Goal: Information Seeking & Learning: Learn about a topic

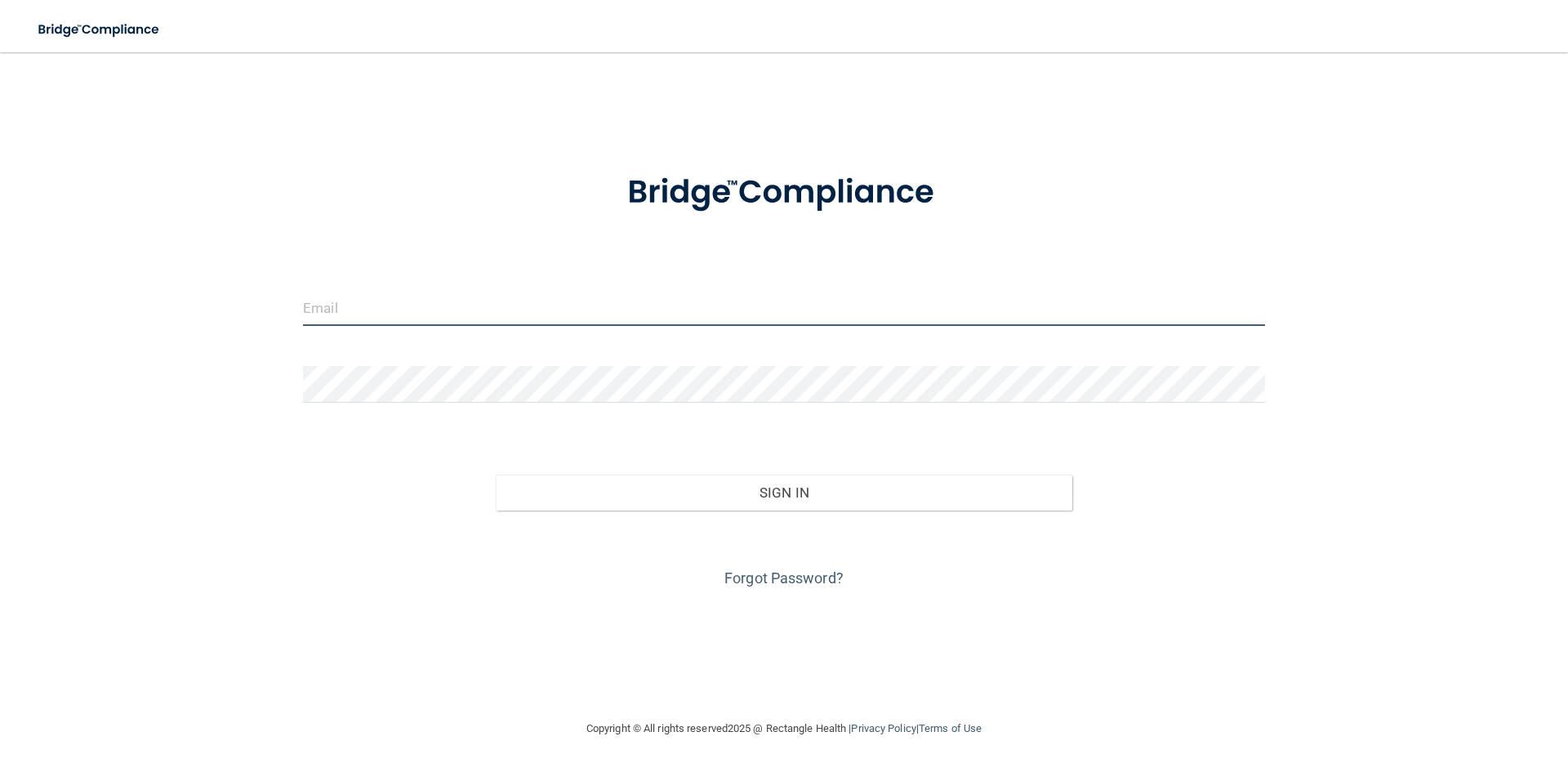
click at [378, 304] on input "email" at bounding box center [784, 308] width 962 height 37
type input "[EMAIL_ADDRESS][DOMAIN_NAME]"
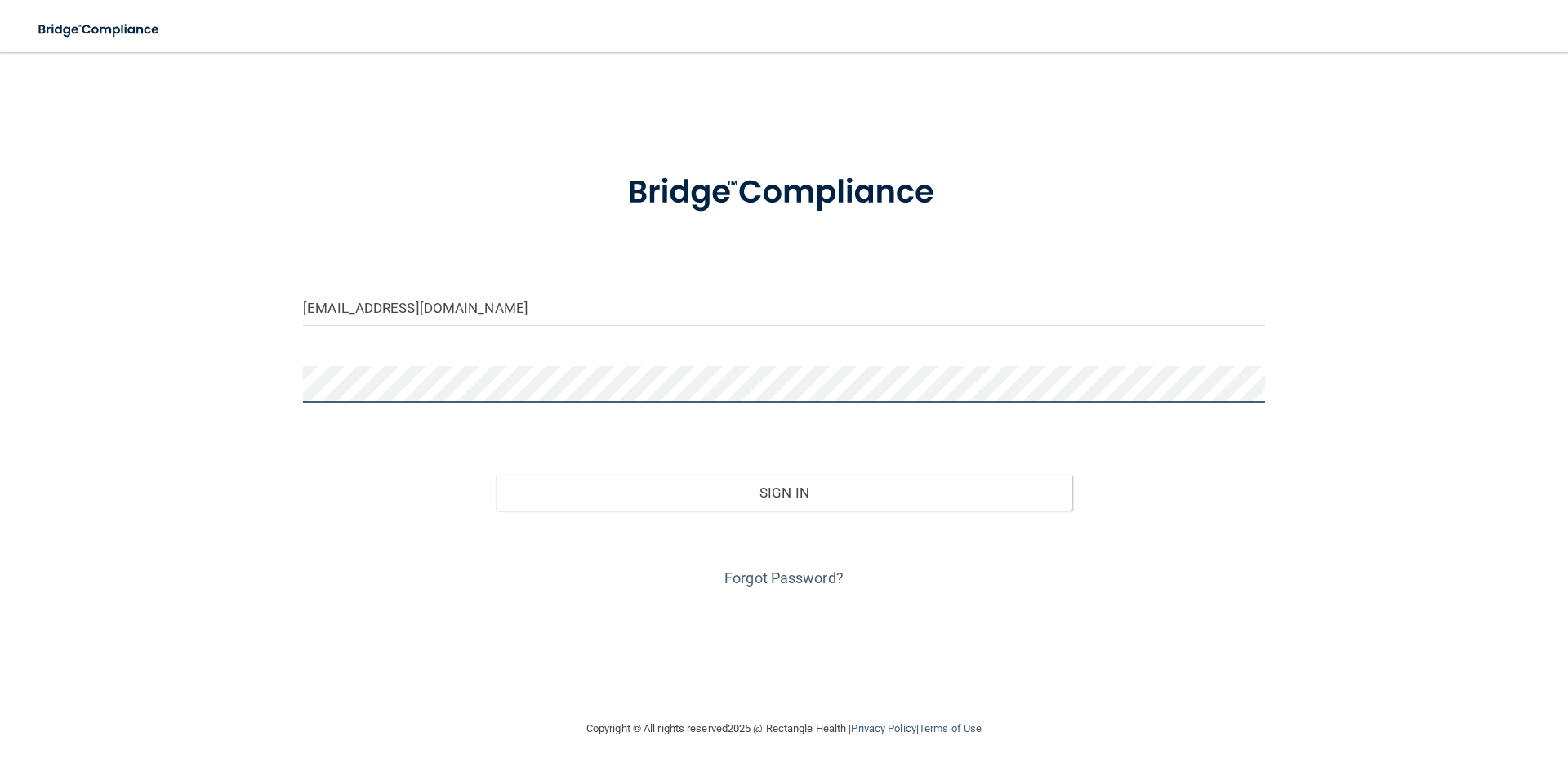
click at [496, 475] on button "Sign In" at bounding box center [784, 492] width 577 height 36
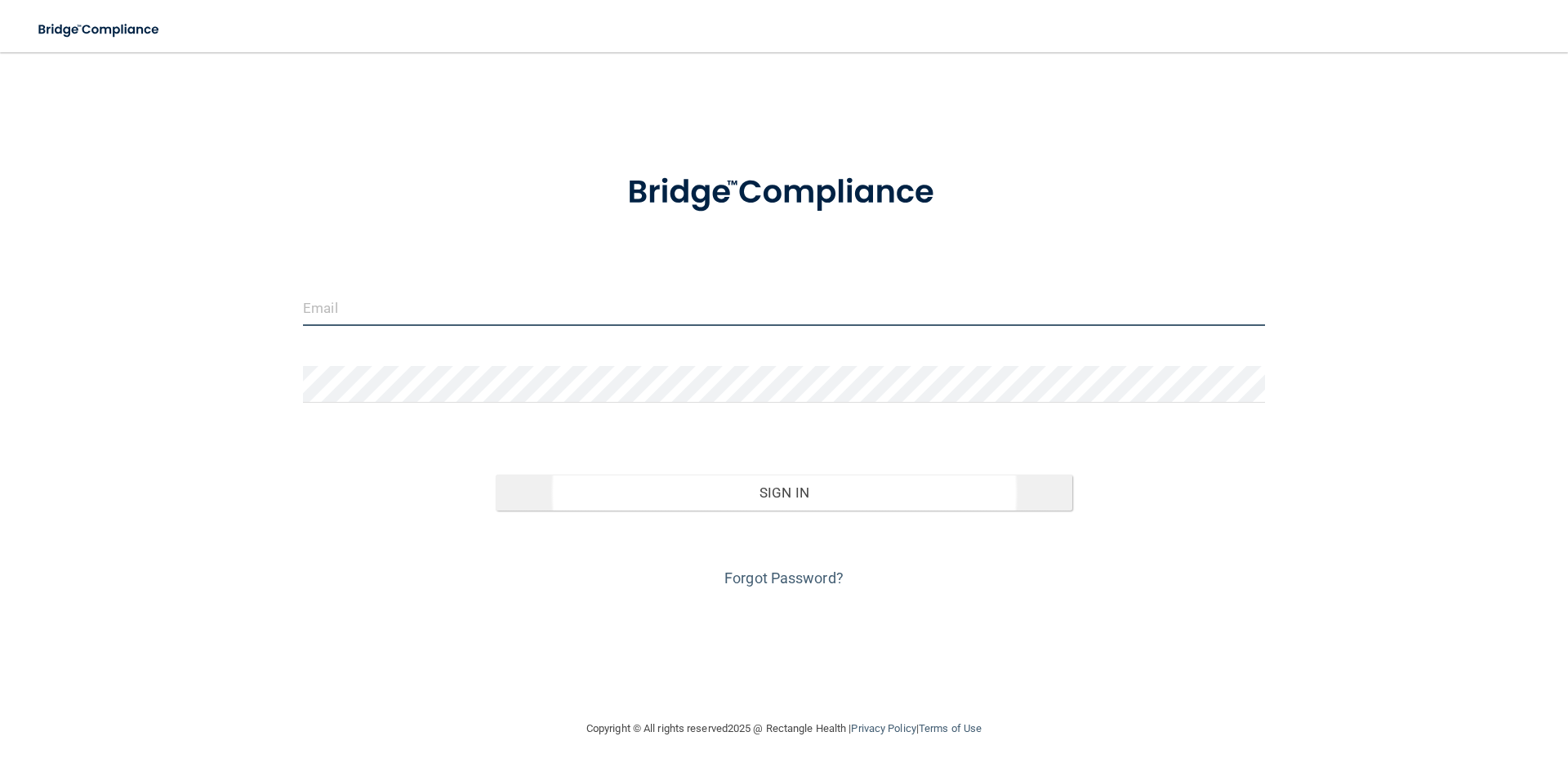
type input "[EMAIL_ADDRESS][DOMAIN_NAME]"
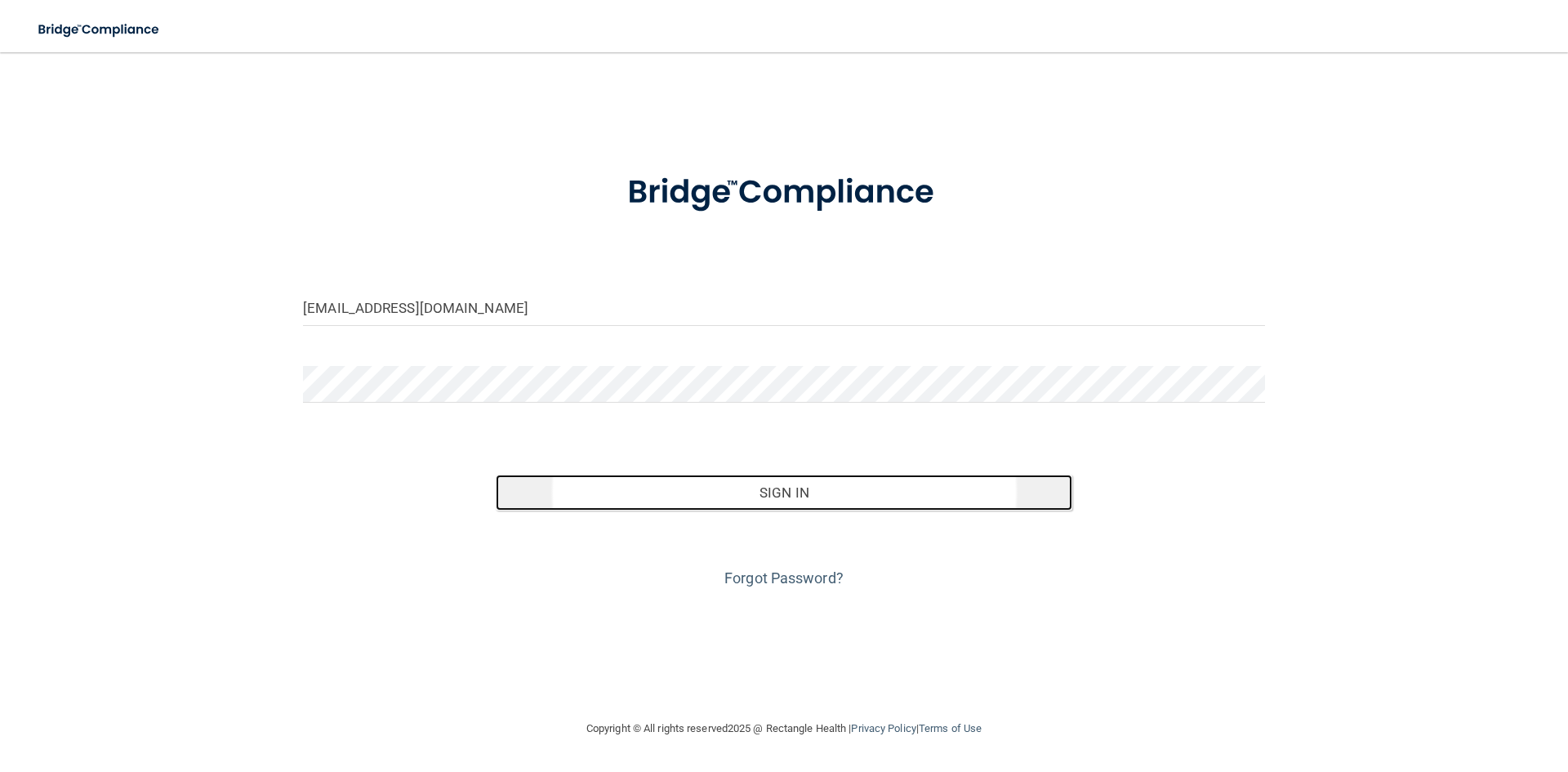
click at [787, 495] on button "Sign In" at bounding box center [784, 492] width 577 height 36
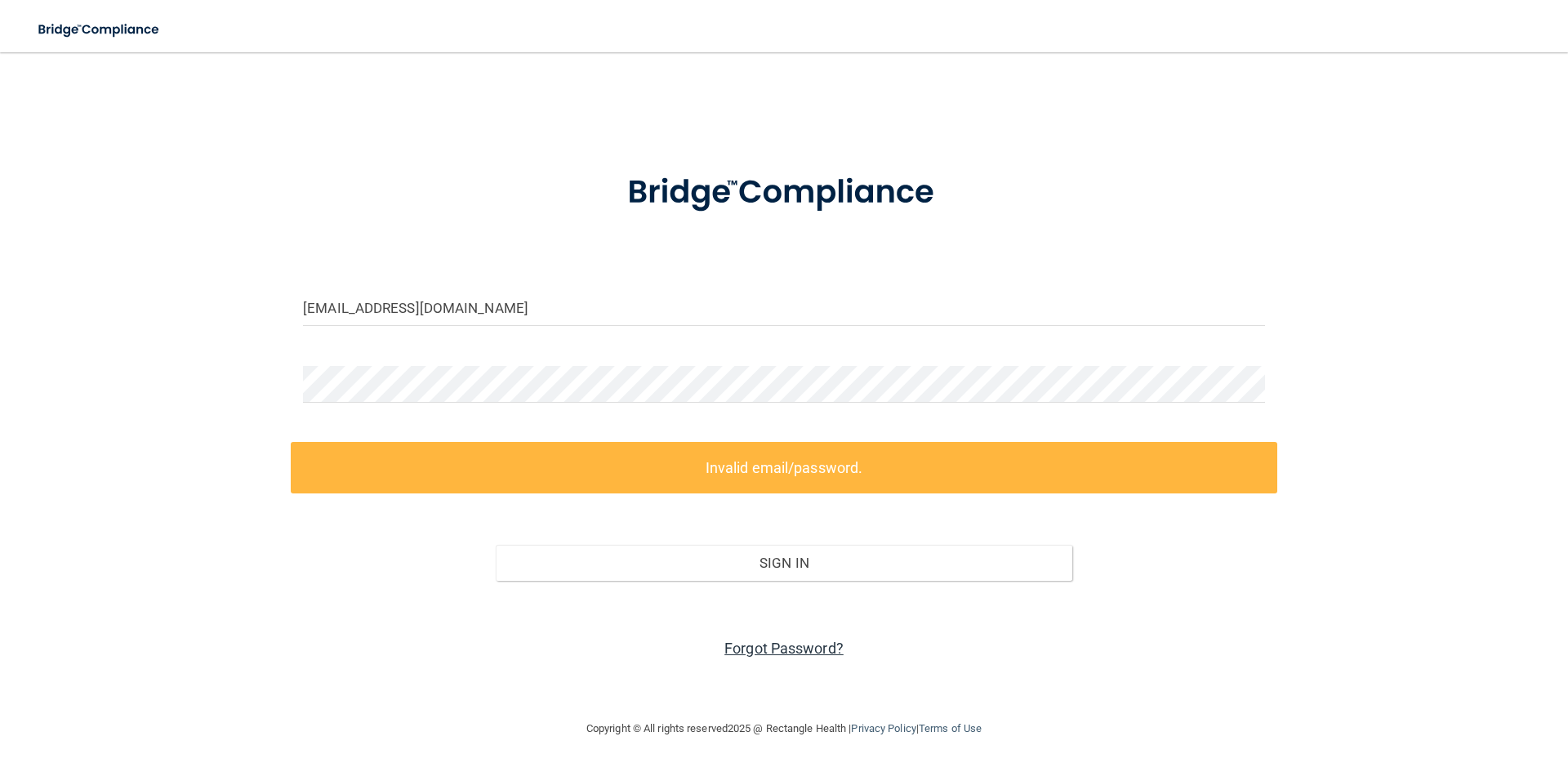
click at [758, 652] on link "Forgot Password?" at bounding box center [784, 648] width 119 height 17
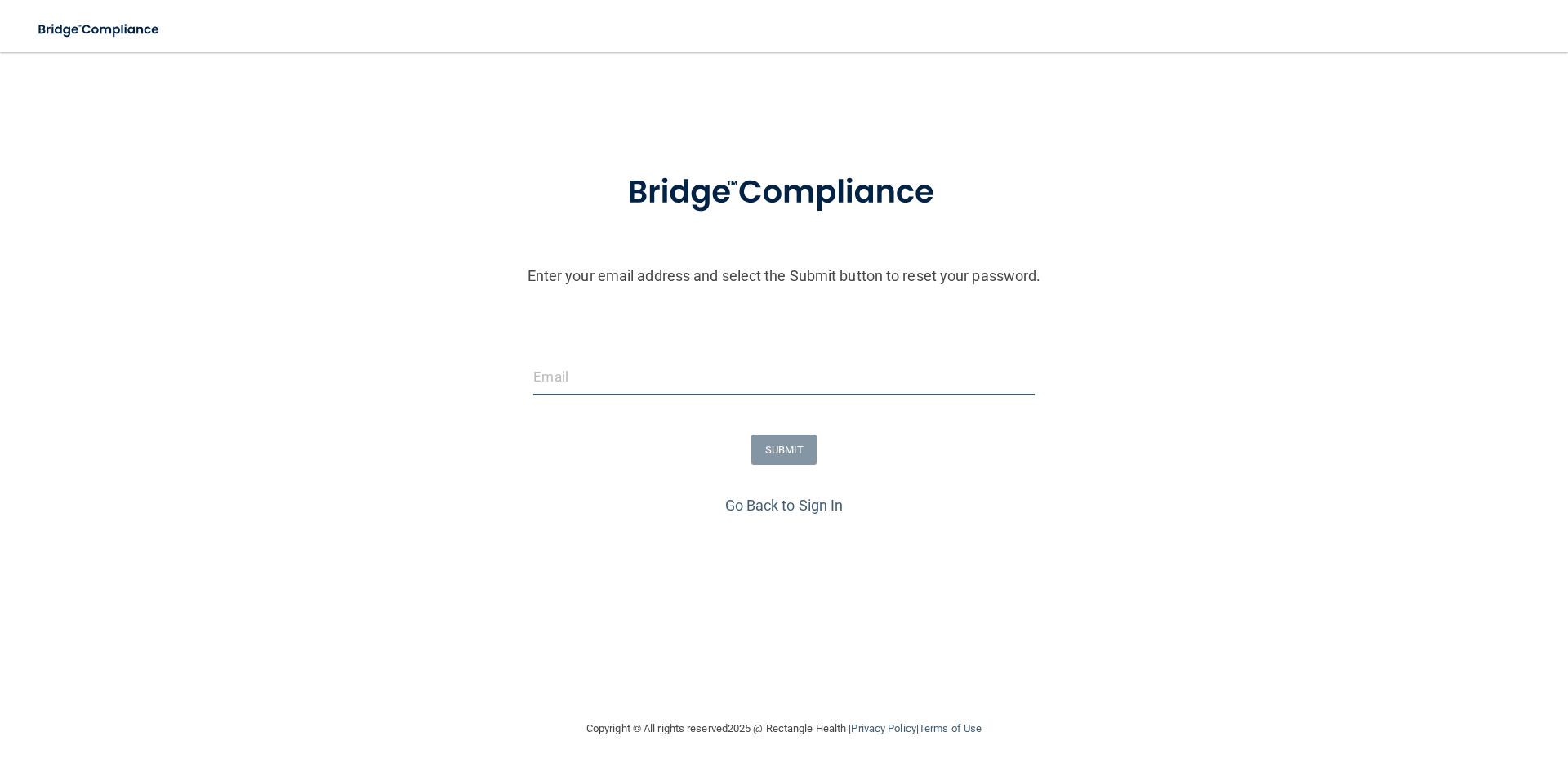
click at [557, 367] on input "email" at bounding box center [784, 377] width 501 height 37
type input "[EMAIL_ADDRESS][DOMAIN_NAME]"
click at [779, 449] on button "SUBMIT" at bounding box center [784, 449] width 67 height 30
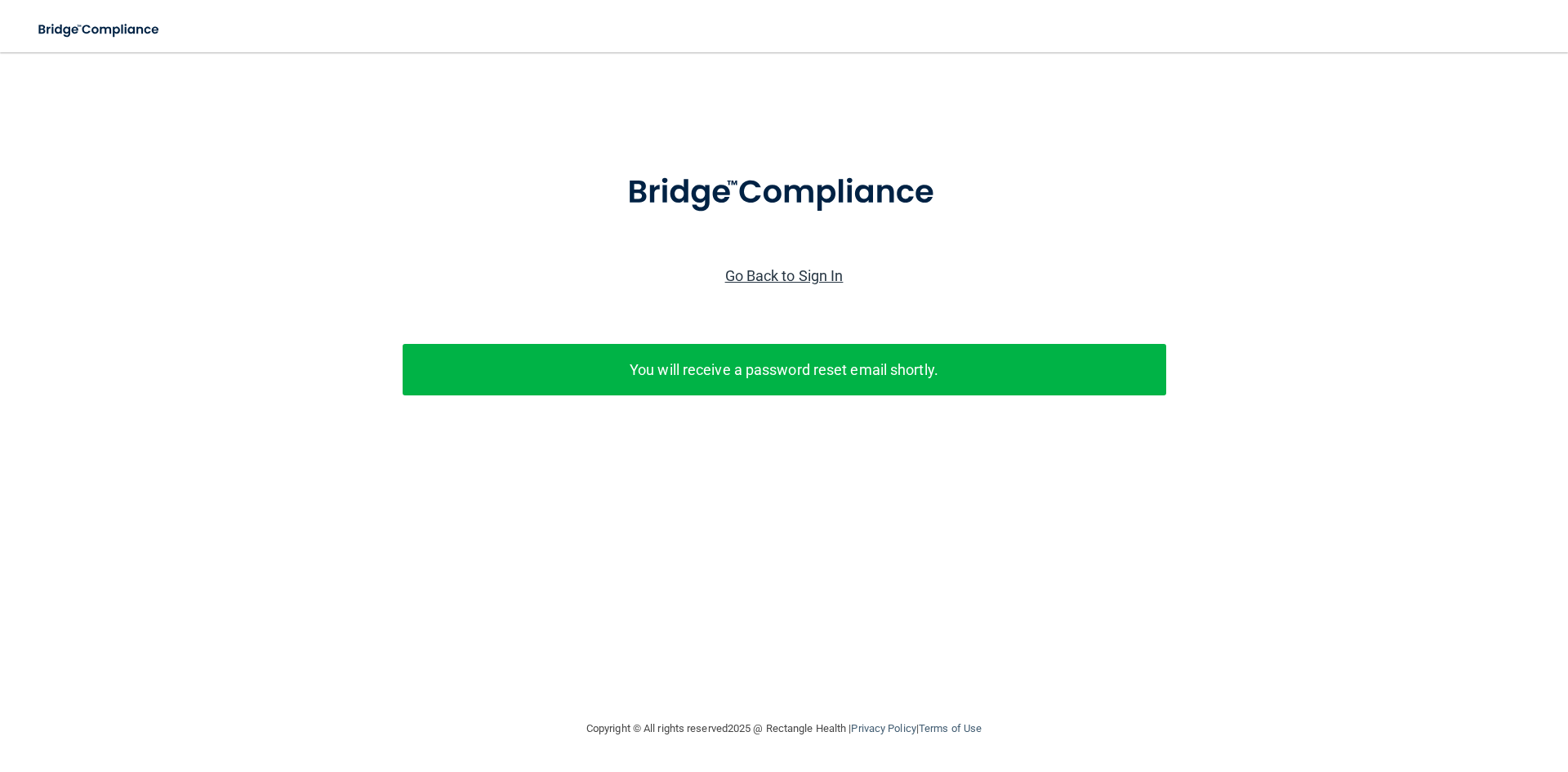
click at [750, 274] on link "Go Back to Sign In" at bounding box center [784, 276] width 119 height 17
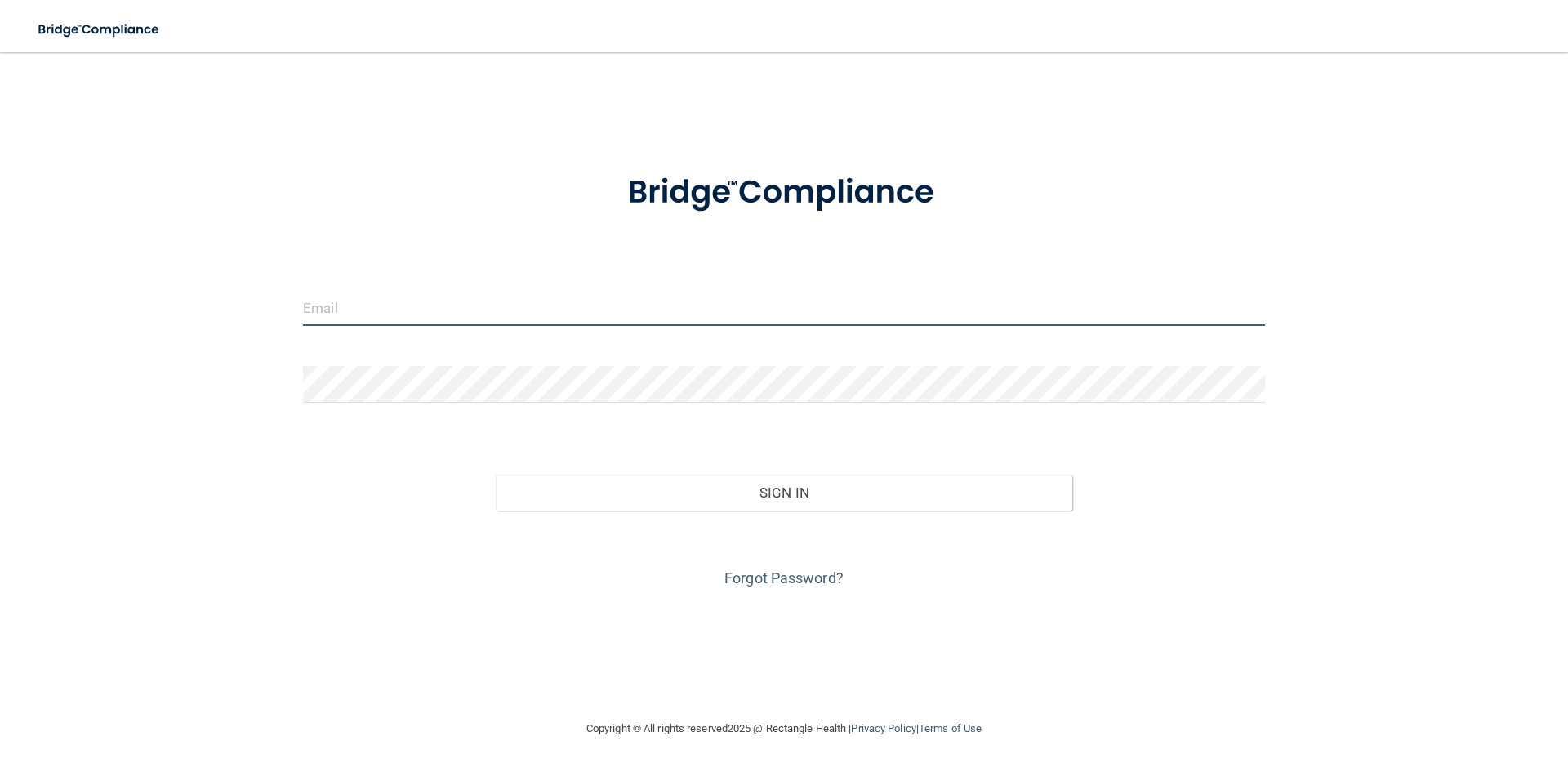
type input "[EMAIL_ADDRESS][DOMAIN_NAME]"
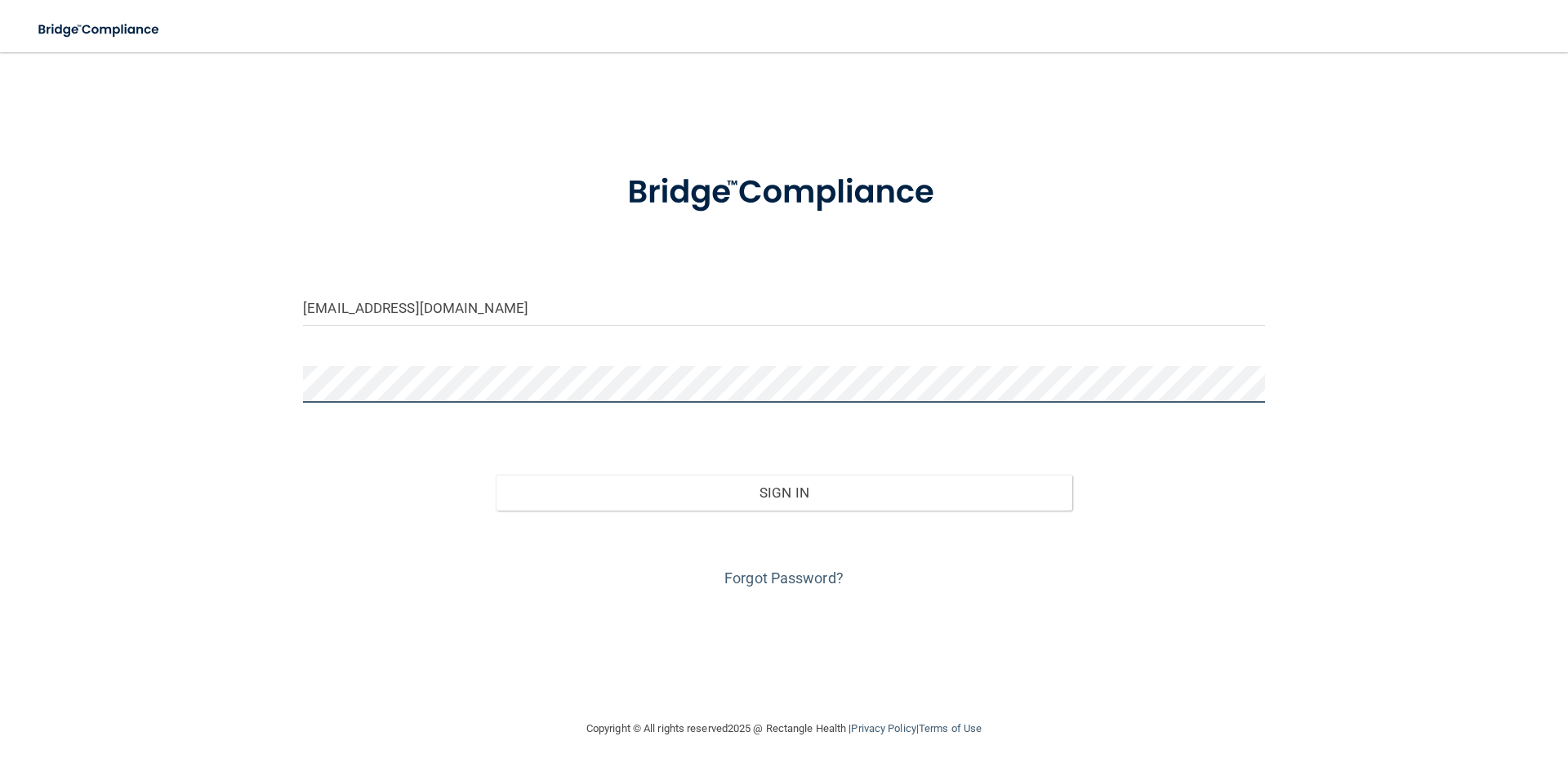
click at [253, 394] on div "[EMAIL_ADDRESS][DOMAIN_NAME] Invalid email/password. You don't have permission …" at bounding box center [784, 385] width 1503 height 634
click at [496, 475] on button "Sign In" at bounding box center [784, 492] width 577 height 36
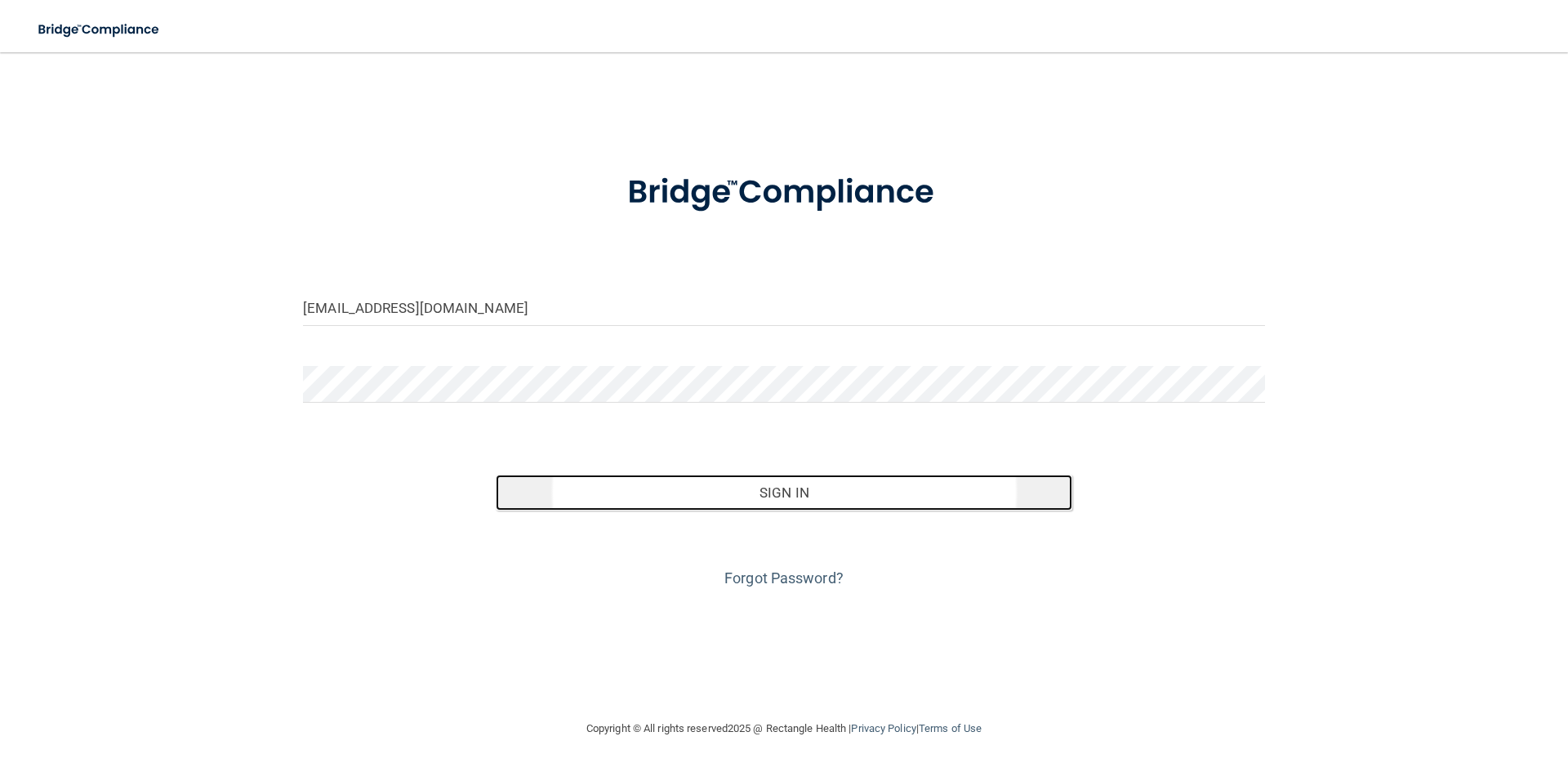
click at [781, 491] on button "Sign In" at bounding box center [784, 492] width 577 height 36
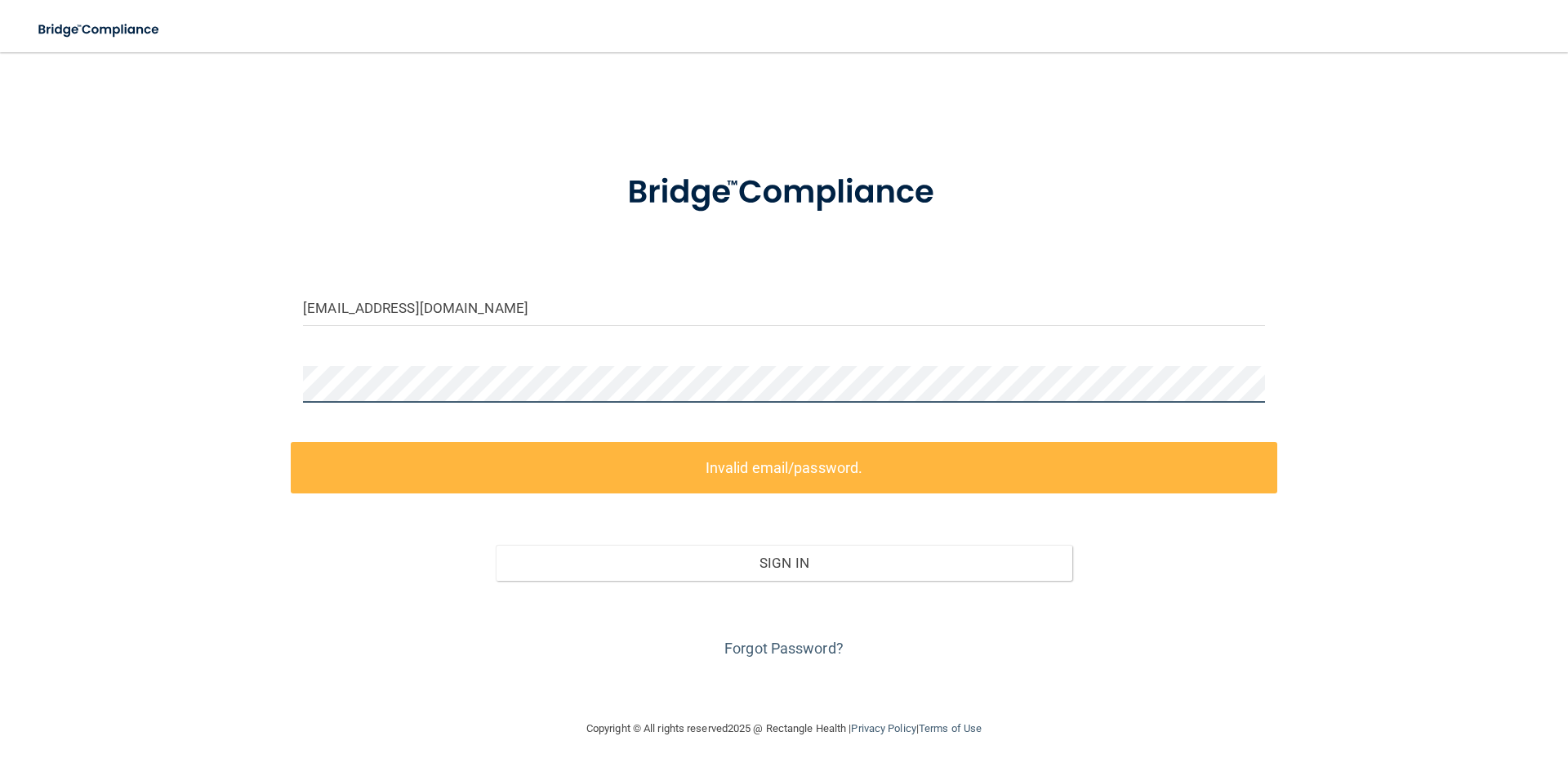
click at [195, 397] on div "[EMAIL_ADDRESS][DOMAIN_NAME] Invalid email/password. You don't have permission …" at bounding box center [784, 385] width 1503 height 634
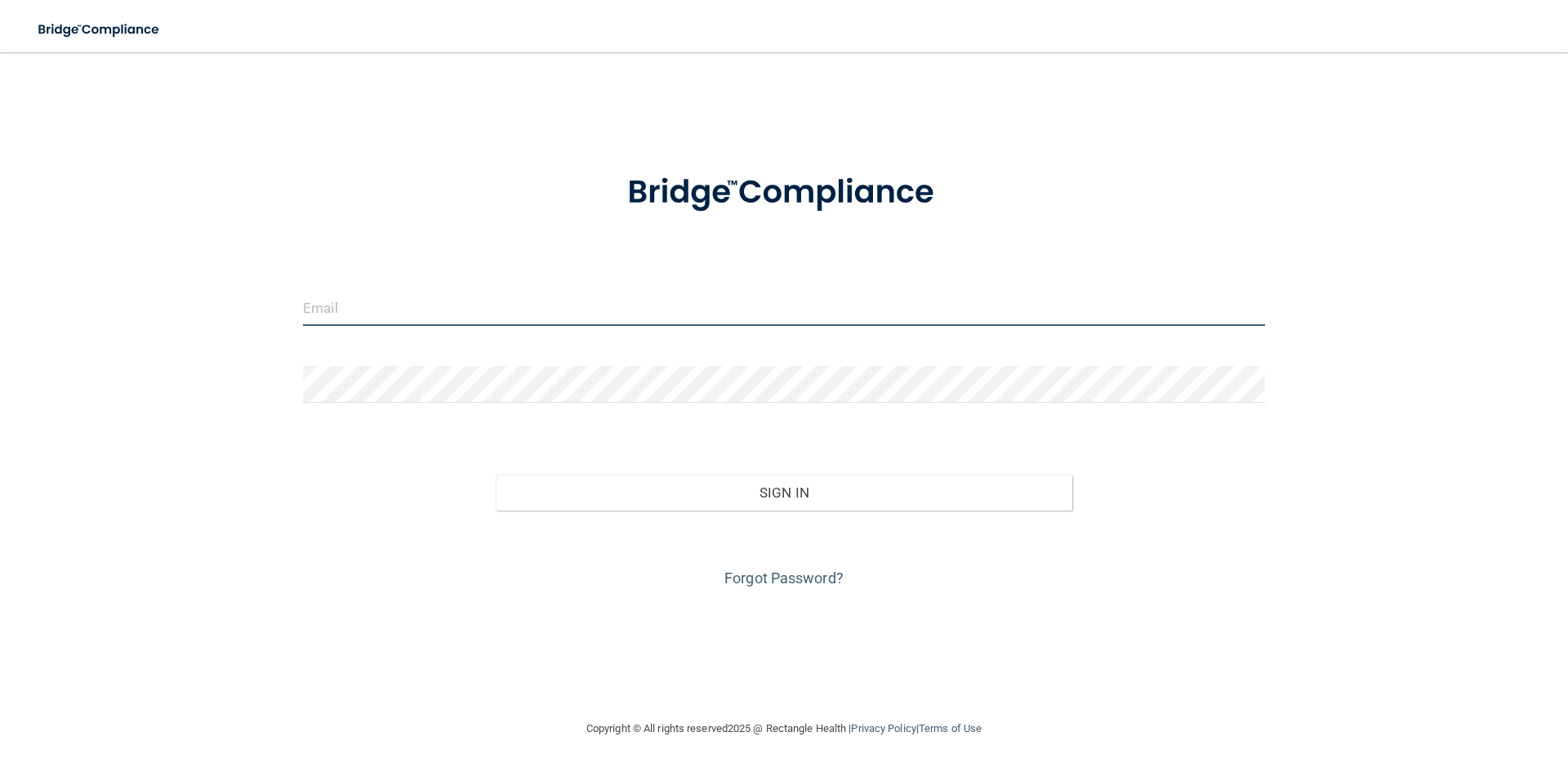
type input "[EMAIL_ADDRESS][DOMAIN_NAME]"
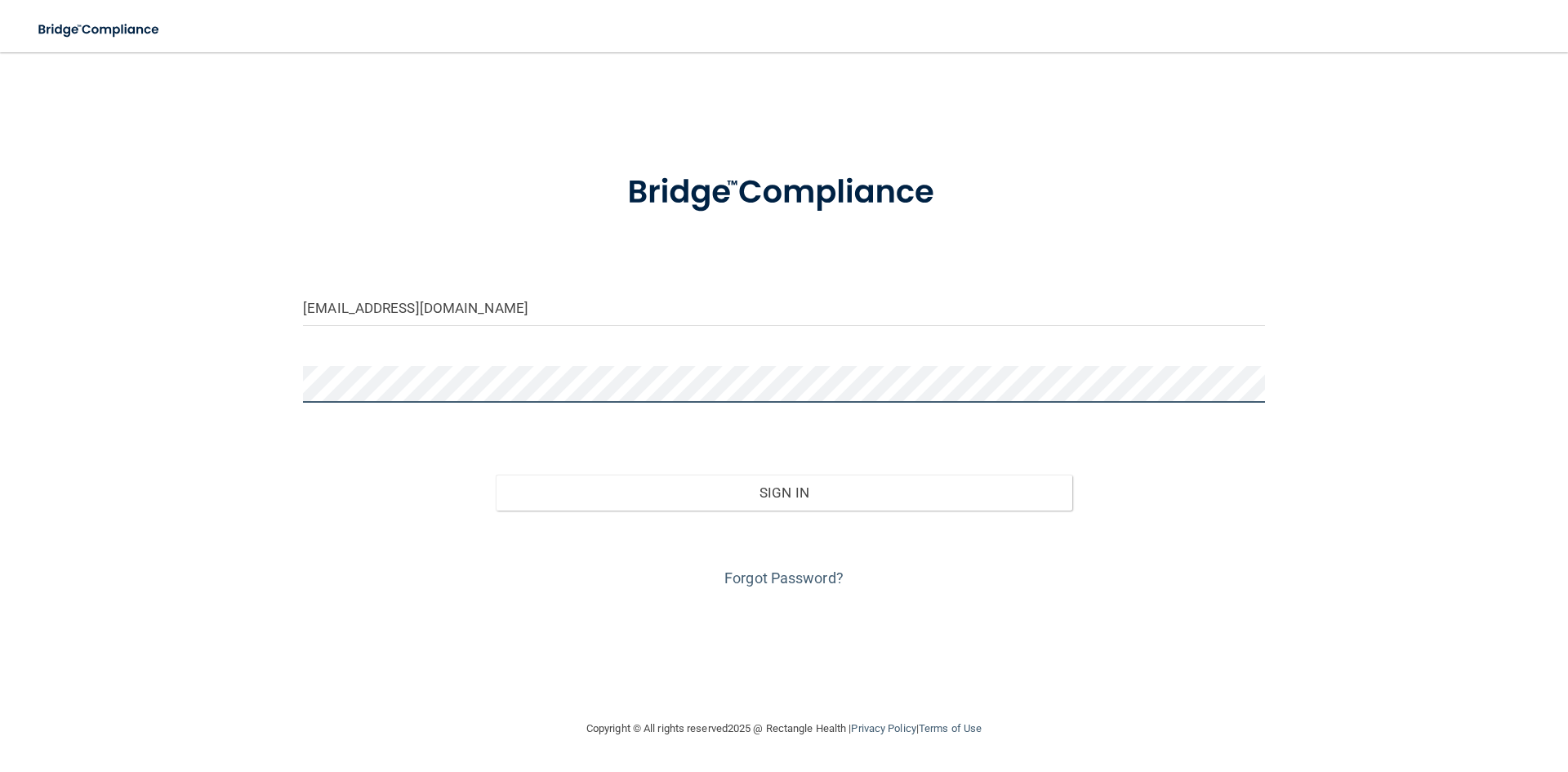
click at [168, 380] on div "[EMAIL_ADDRESS][DOMAIN_NAME] Invalid email/password. You don't have permission …" at bounding box center [784, 385] width 1503 height 634
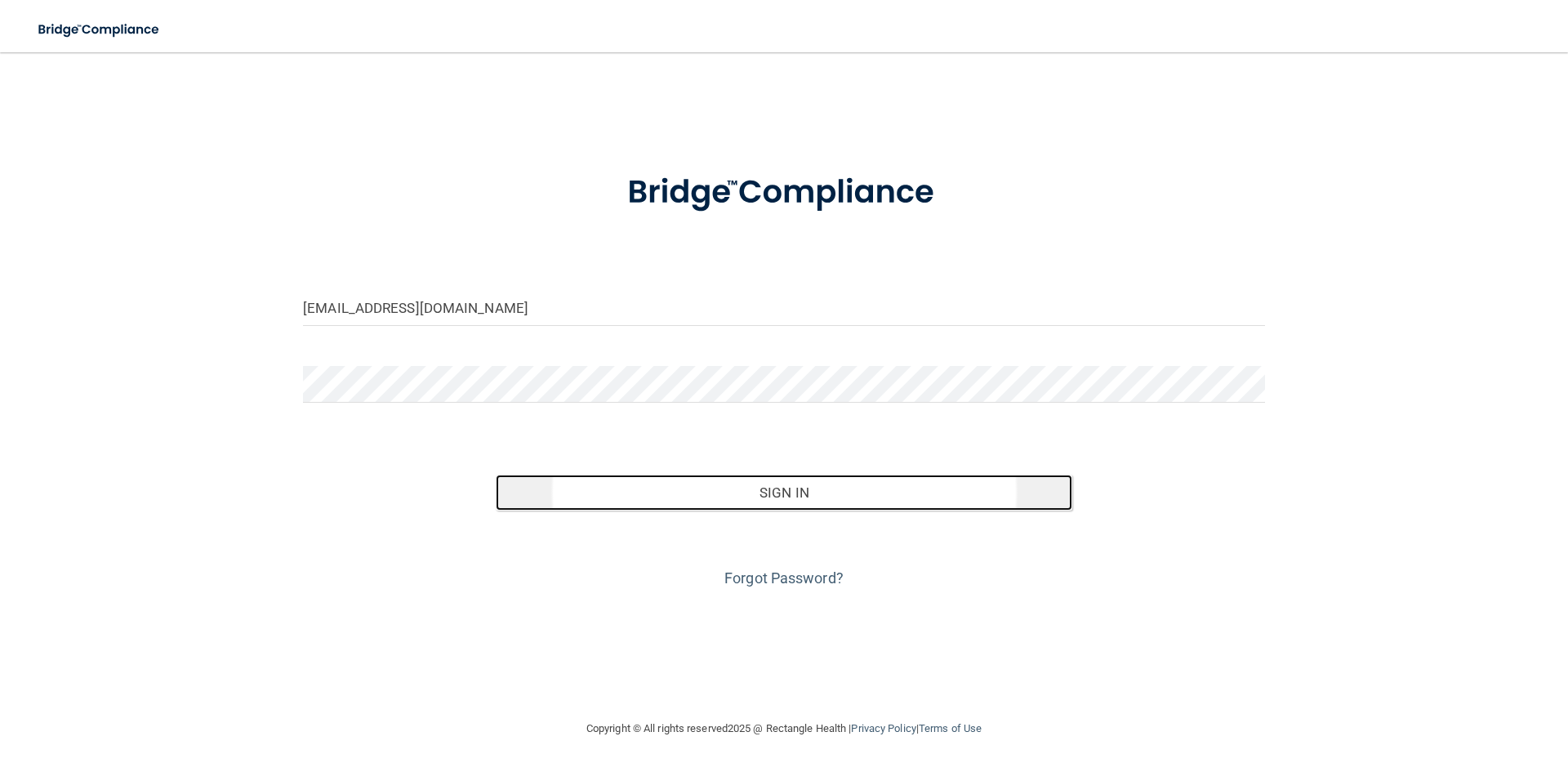
click at [774, 497] on button "Sign In" at bounding box center [784, 492] width 577 height 36
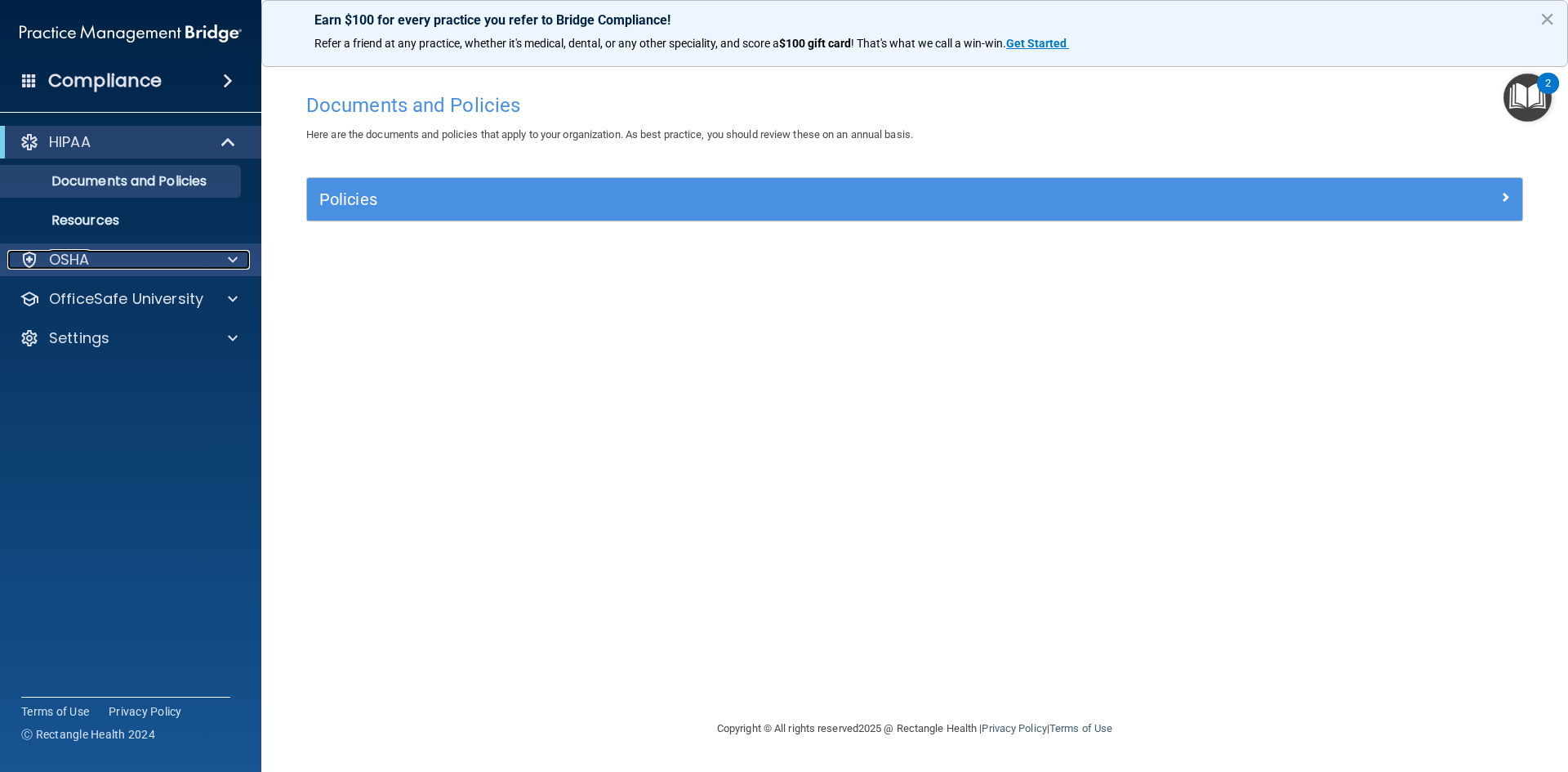
click at [103, 254] on div "OSHA" at bounding box center [109, 259] width 202 height 19
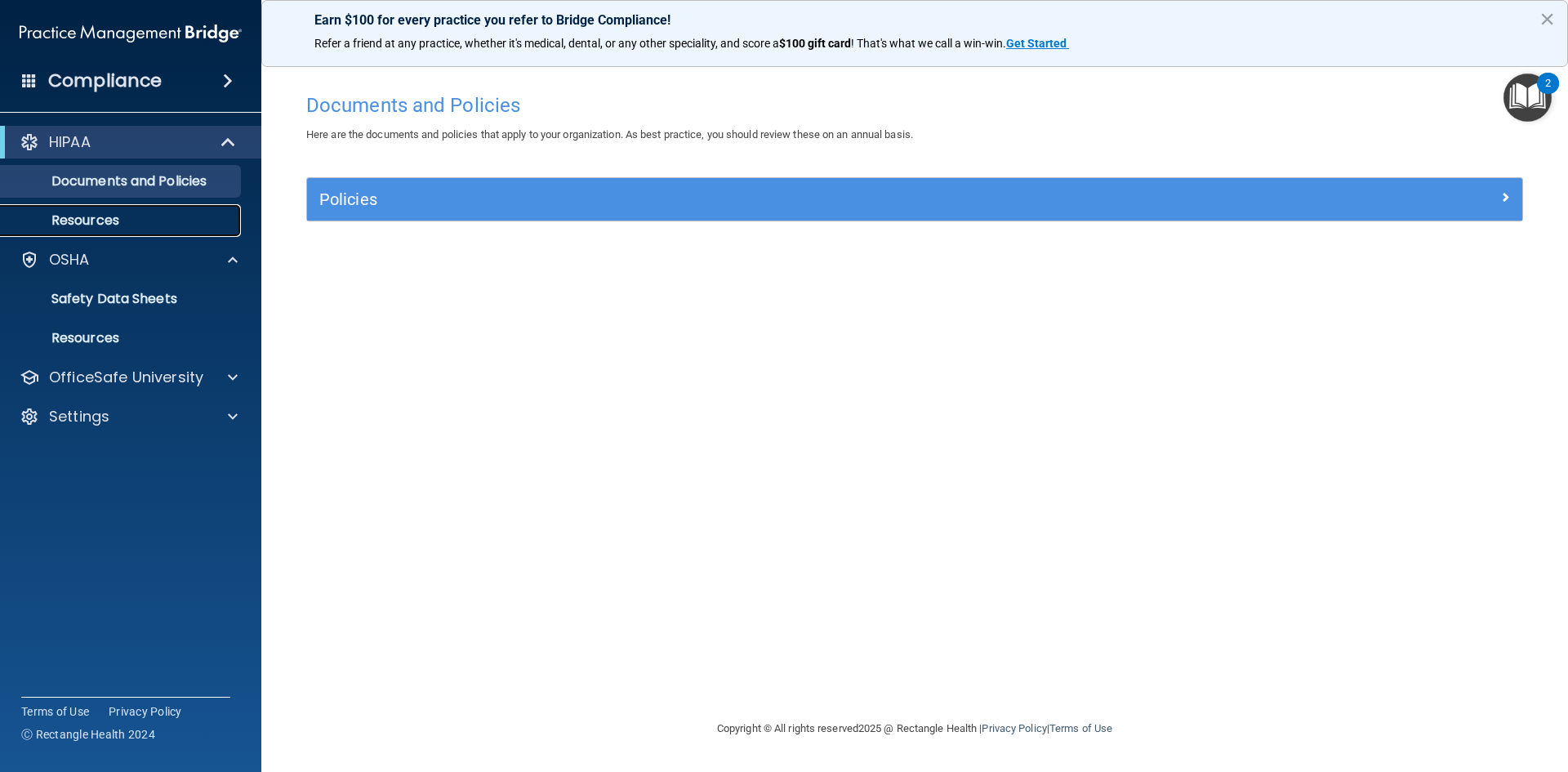
click at [102, 221] on p "Resources" at bounding box center [122, 221] width 223 height 16
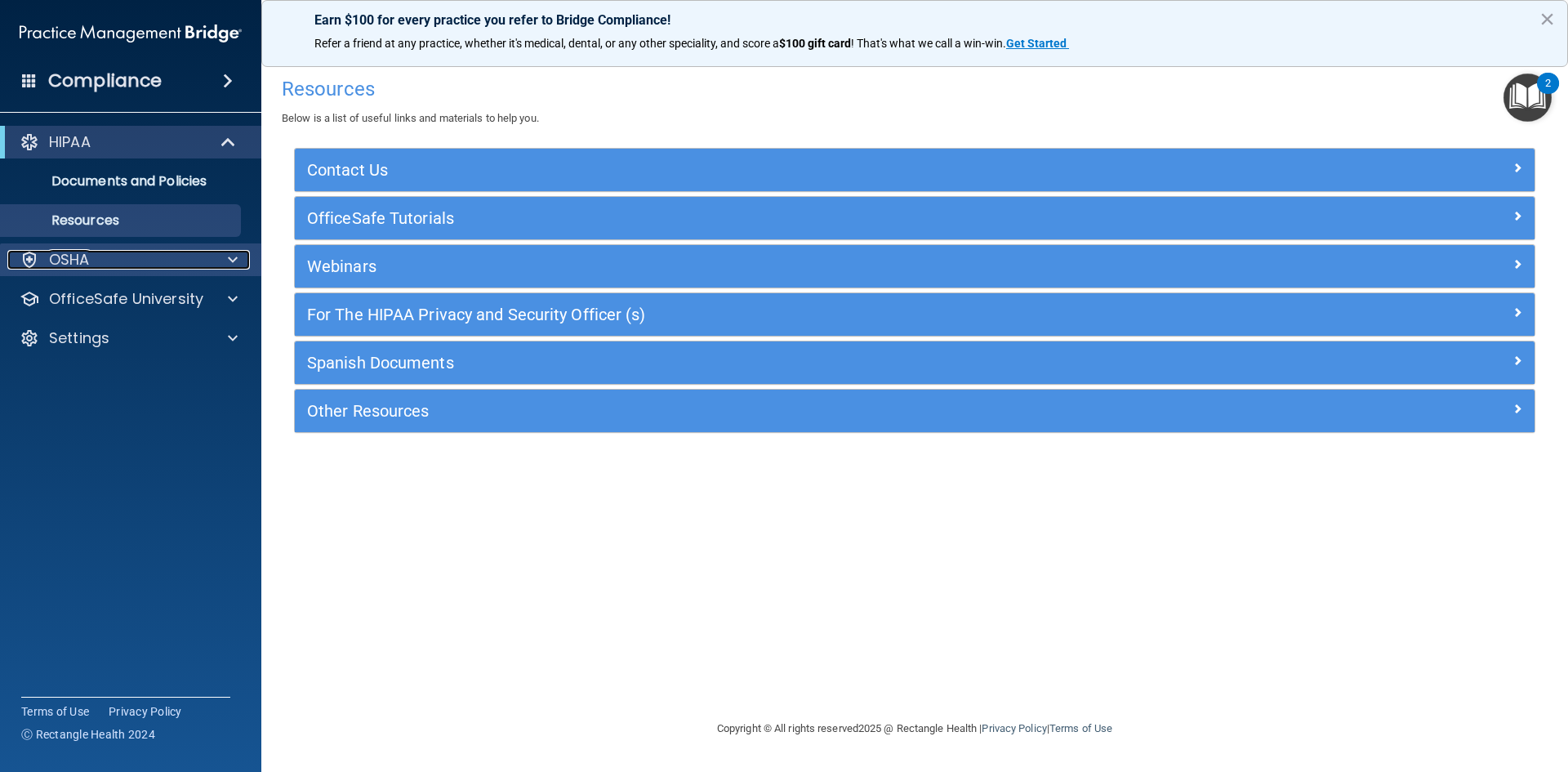
click at [100, 254] on div "OSHA" at bounding box center [109, 259] width 202 height 19
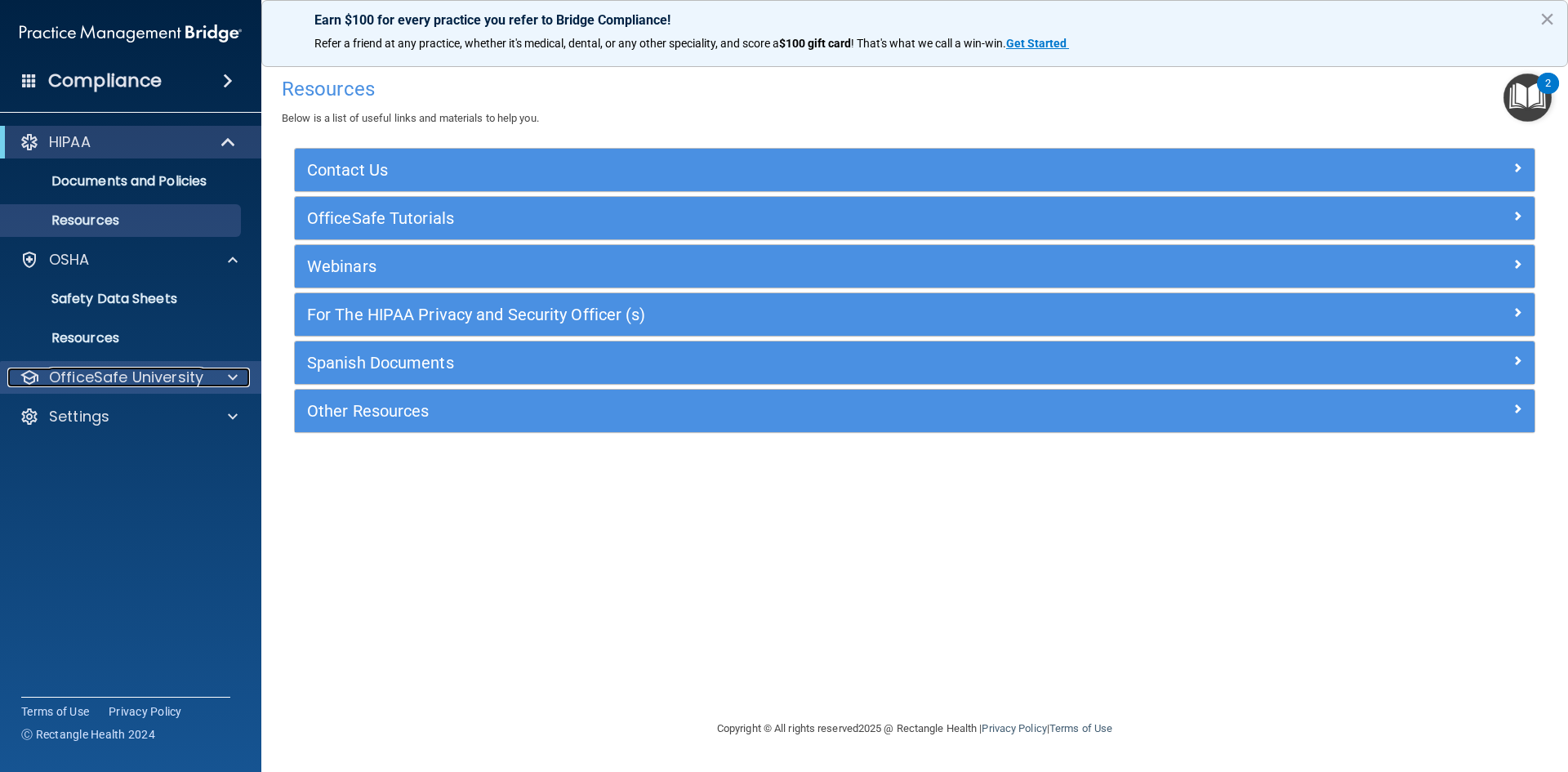
click at [132, 372] on p "OfficeSafe University" at bounding box center [126, 377] width 154 height 19
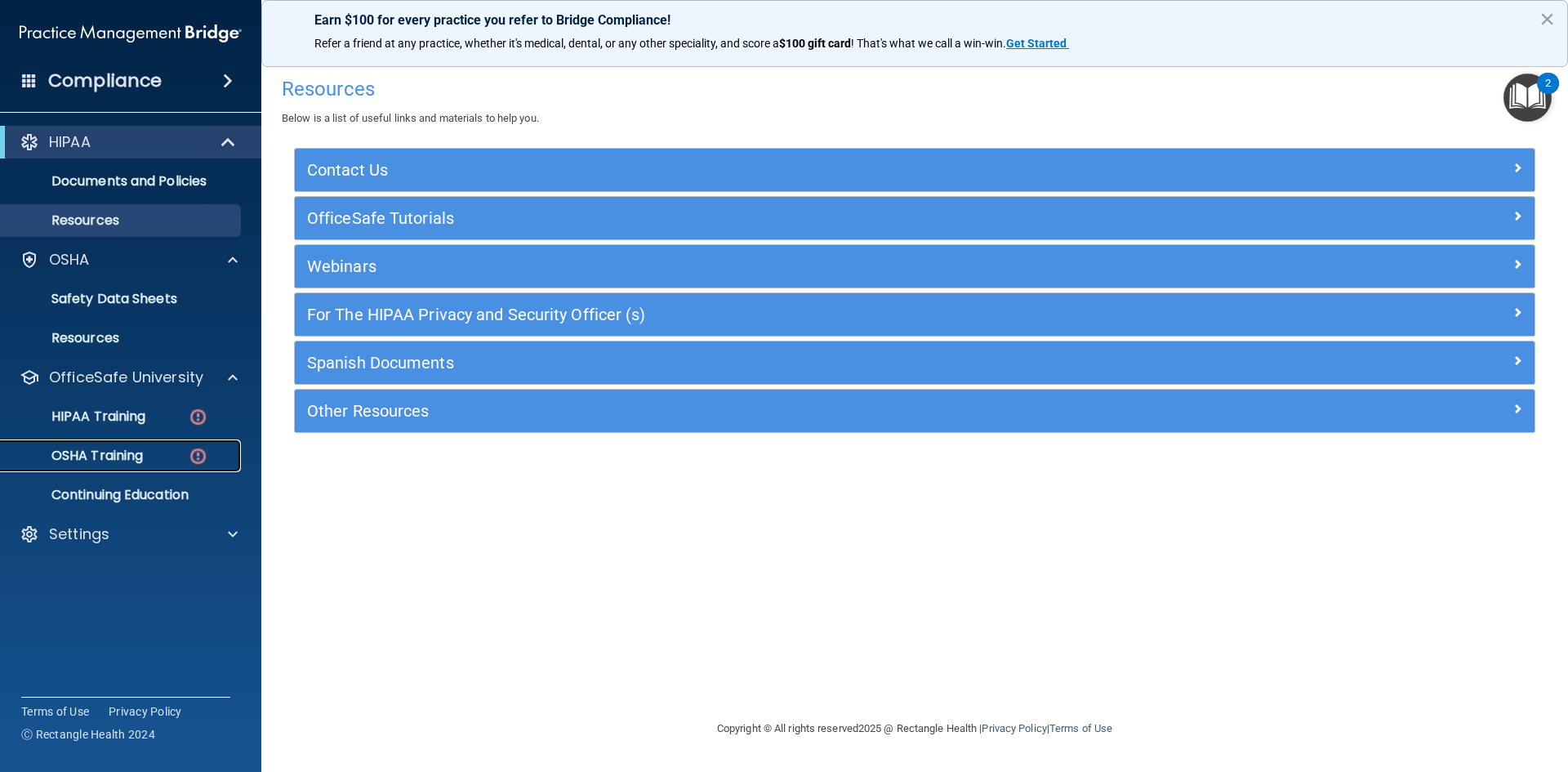
click at [98, 455] on p "OSHA Training" at bounding box center [77, 456] width 132 height 16
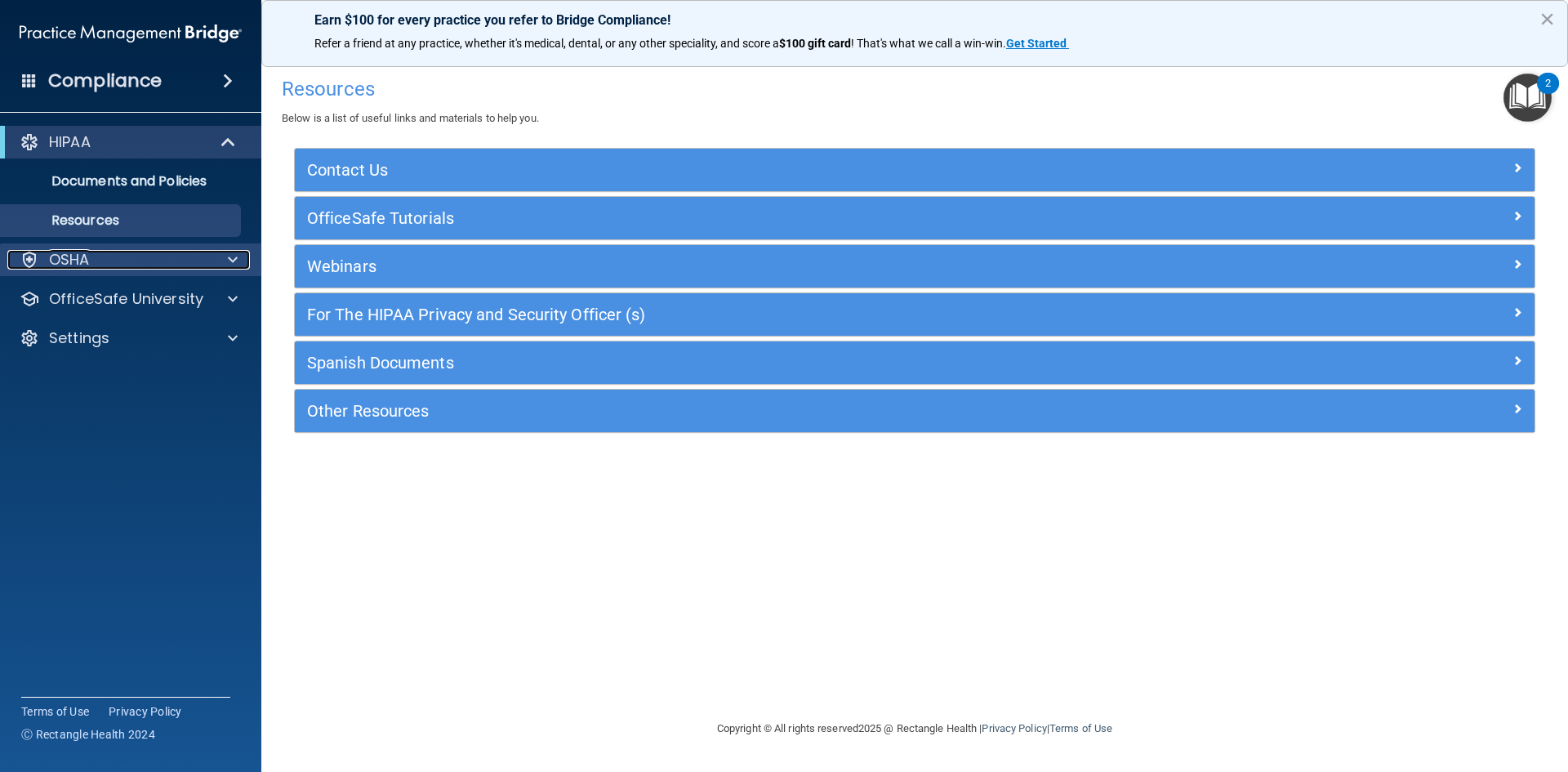
click at [60, 261] on p "OSHA" at bounding box center [69, 259] width 41 height 19
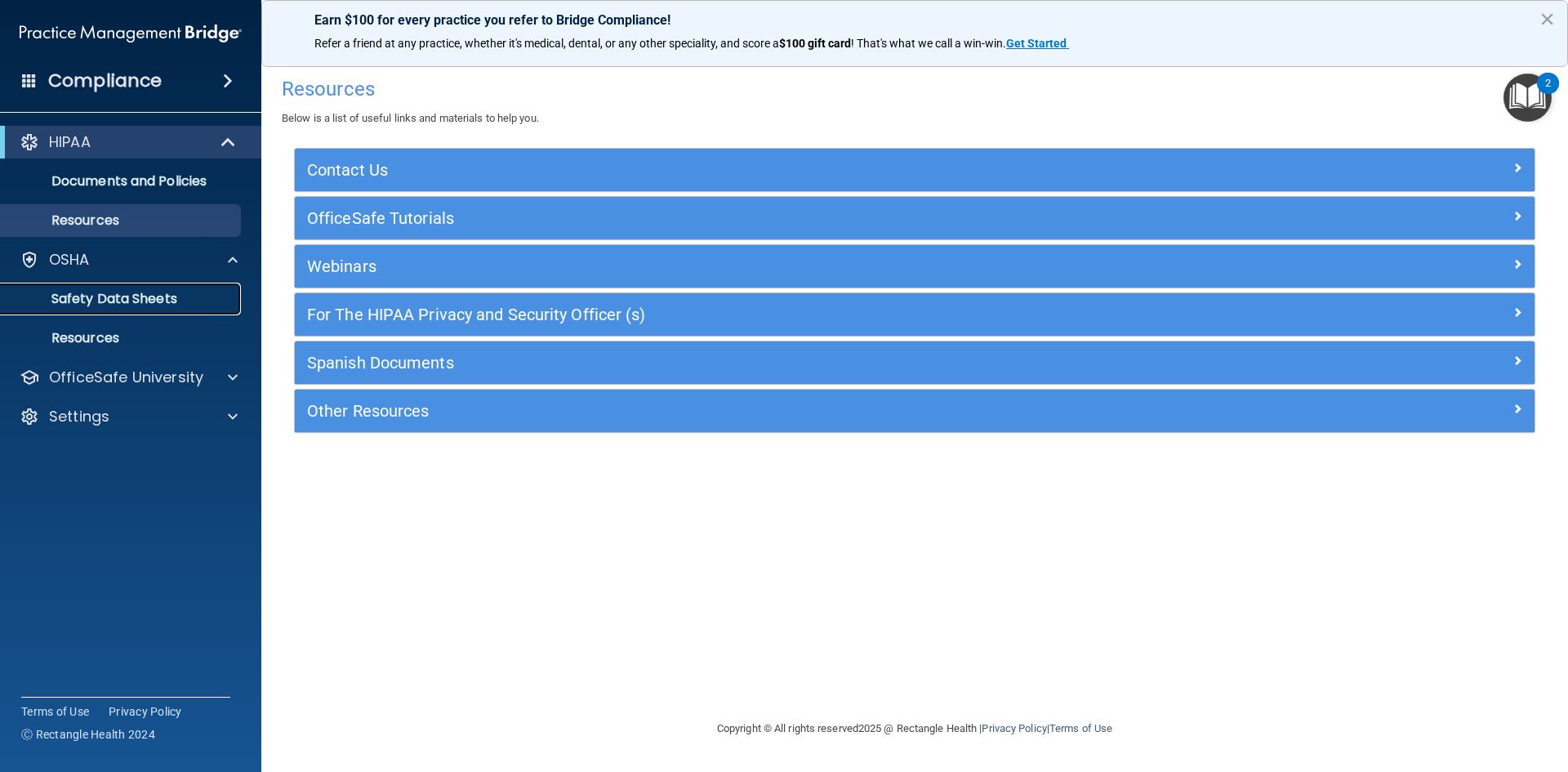
click at [67, 298] on p "Safety Data Sheets" at bounding box center [122, 299] width 223 height 16
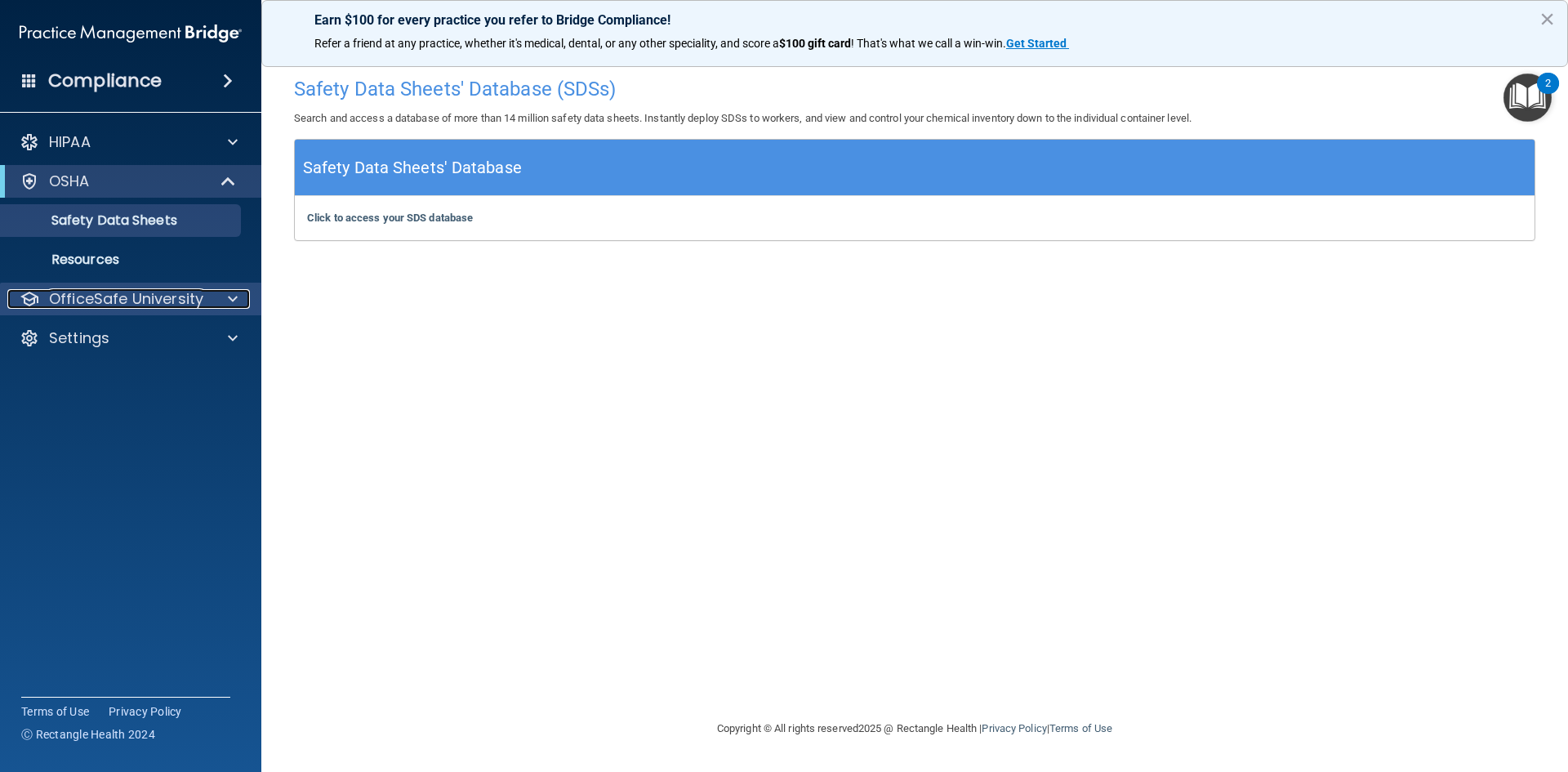
click at [241, 292] on div at bounding box center [230, 298] width 41 height 19
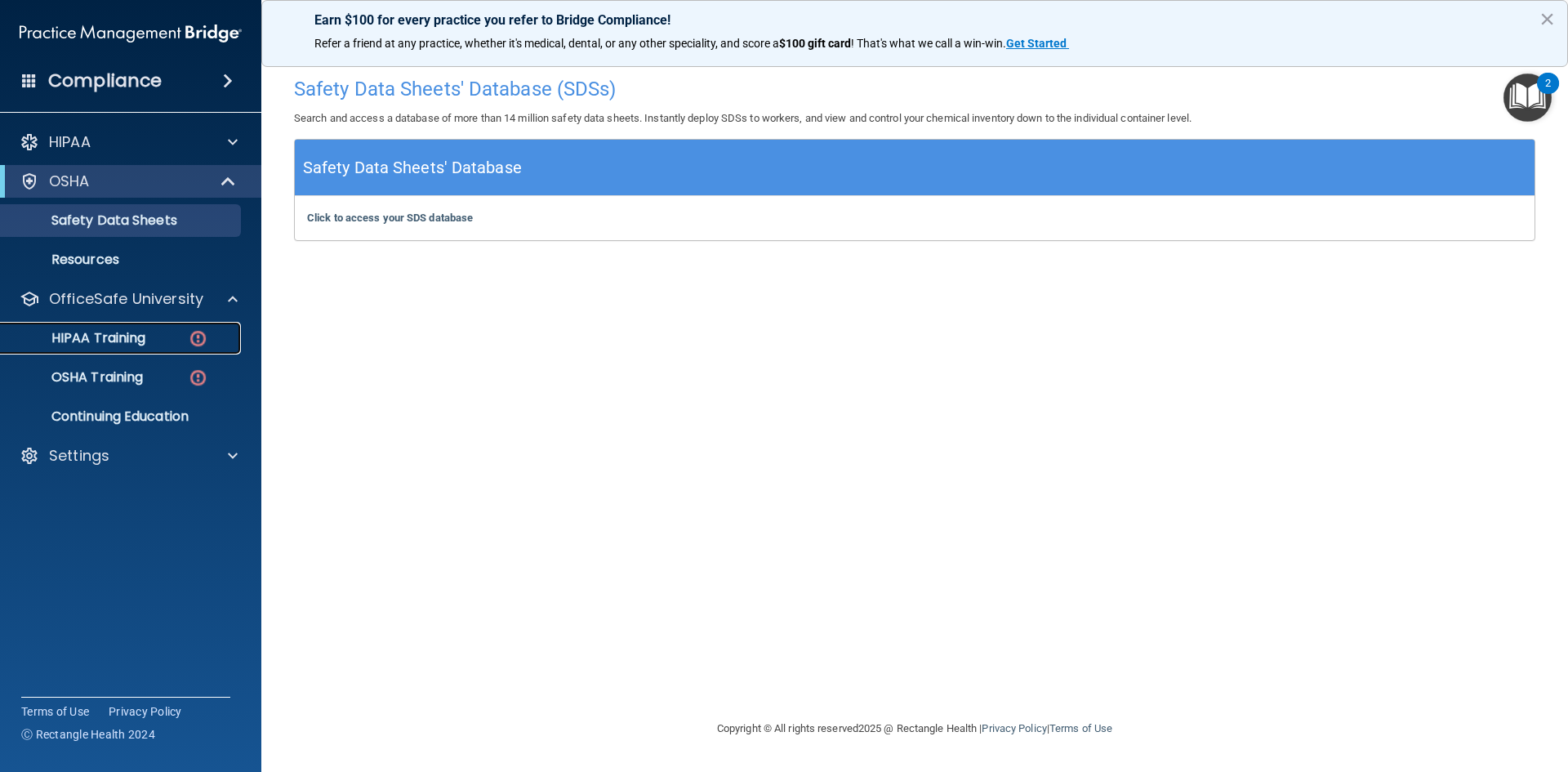
click at [187, 330] on div "HIPAA Training" at bounding box center [122, 339] width 223 height 16
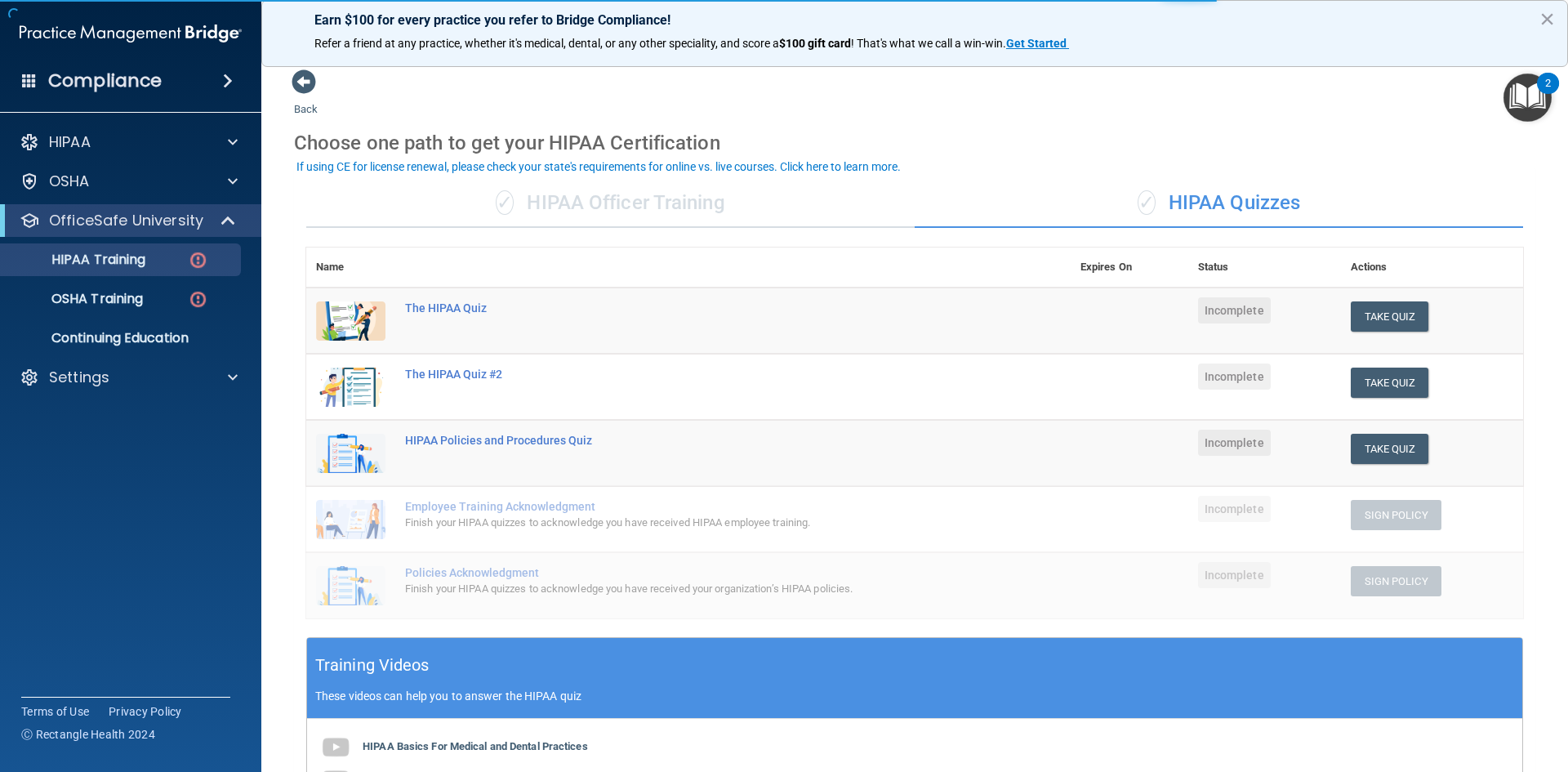
click at [526, 213] on div "✓ HIPAA Officer Training" at bounding box center [610, 203] width 608 height 49
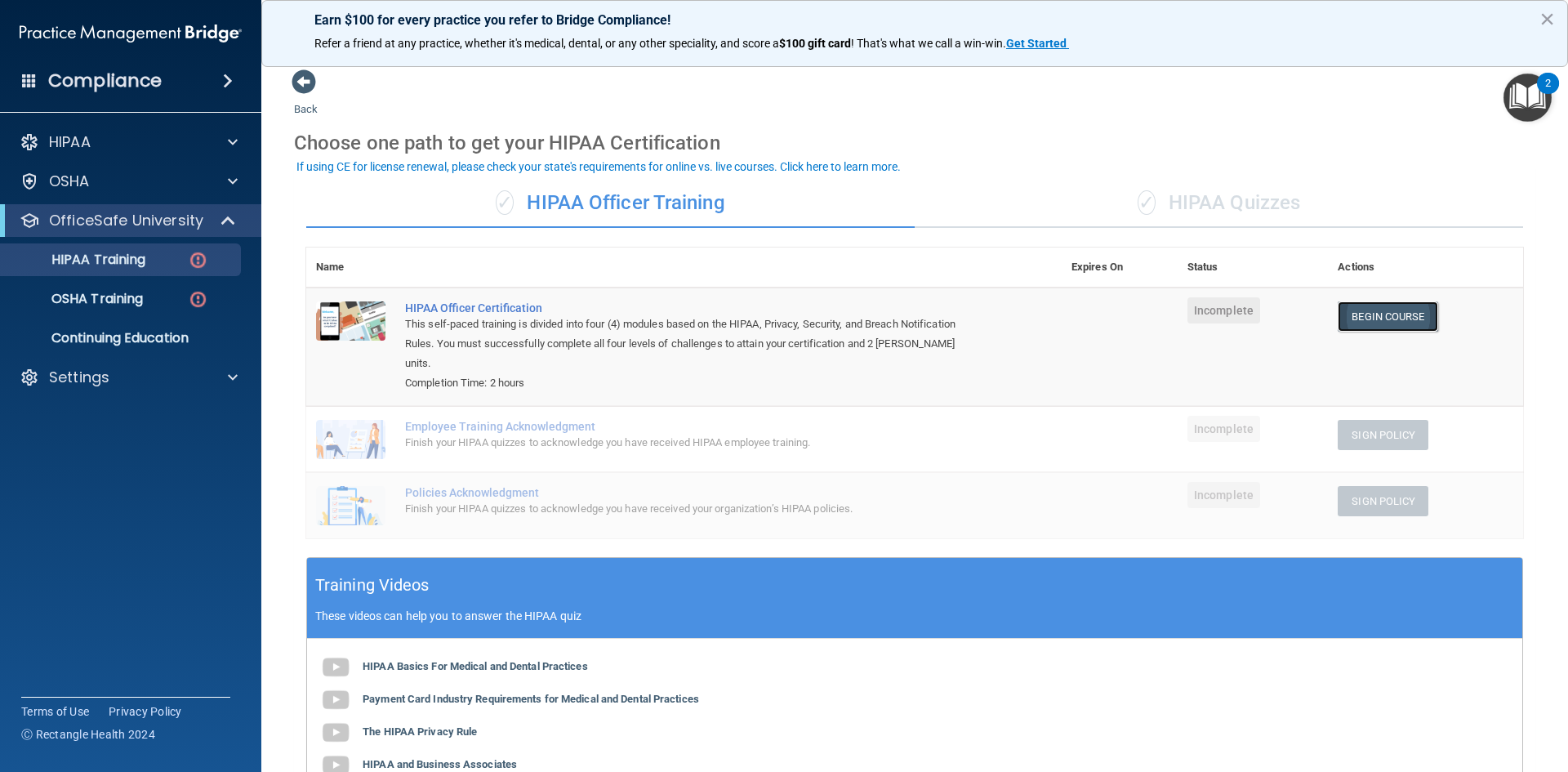
click at [1363, 316] on link "Begin Course" at bounding box center [1387, 316] width 99 height 30
